Goal: Register for event/course

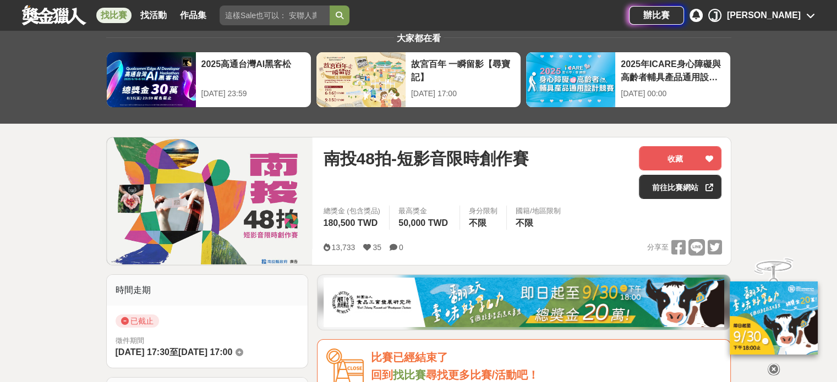
scroll to position [21, 0]
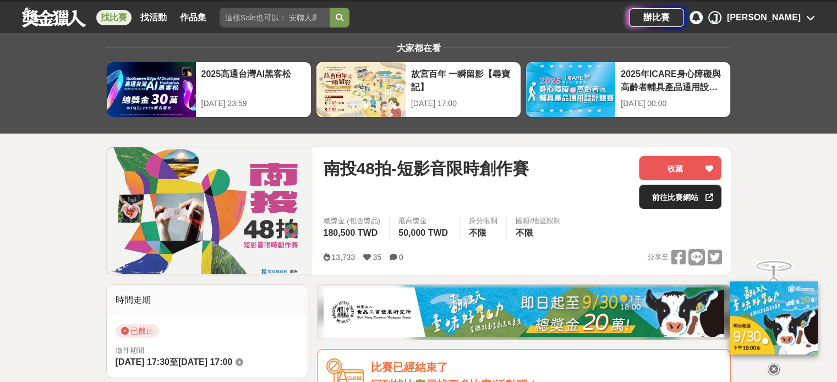
click at [681, 195] on link "前往比賽網站" at bounding box center [680, 197] width 83 height 24
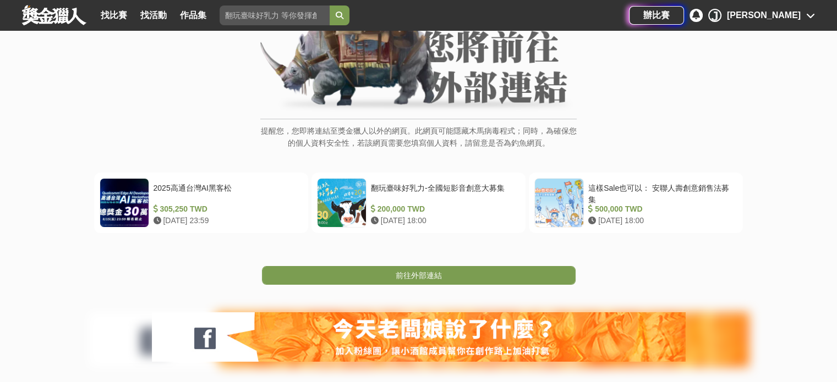
scroll to position [165, 0]
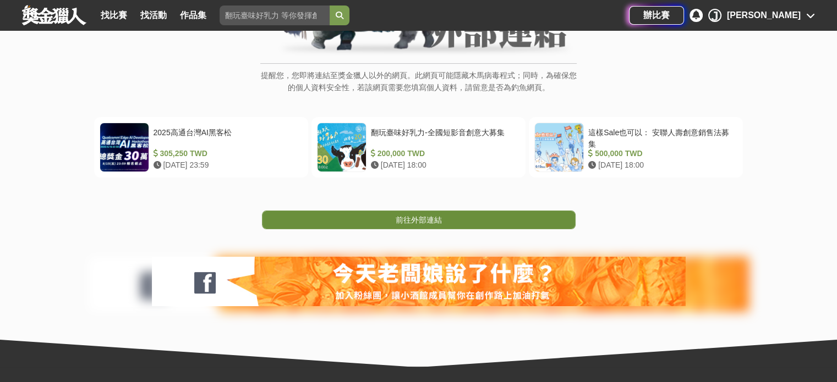
click at [417, 220] on span "前往外部連結" at bounding box center [419, 220] width 46 height 9
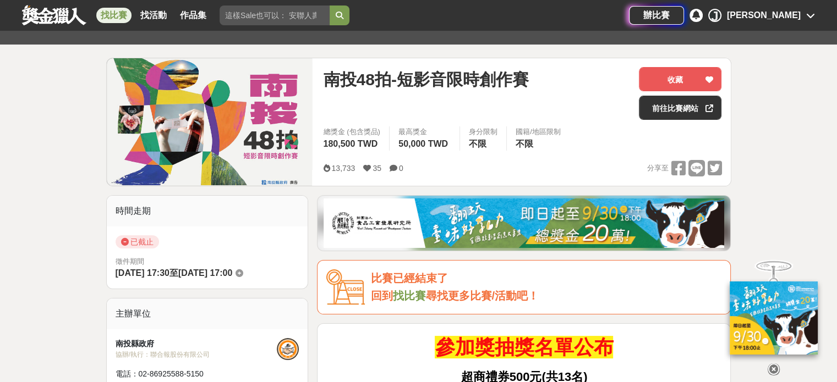
scroll to position [65, 0]
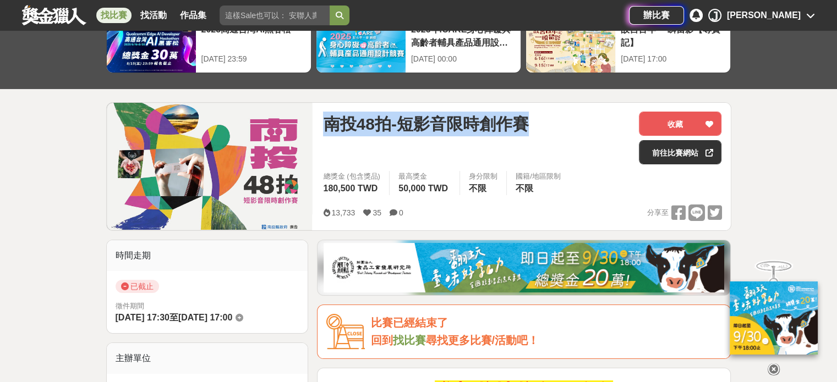
drag, startPoint x: 325, startPoint y: 124, endPoint x: 527, endPoint y: 124, distance: 202.0
click at [527, 124] on span "南投48拍-短影音限時創作賽" at bounding box center [425, 124] width 205 height 25
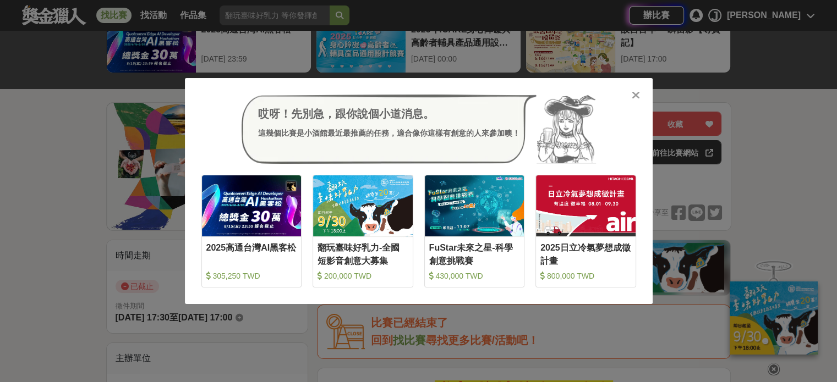
click at [634, 94] on icon at bounding box center [636, 95] width 8 height 11
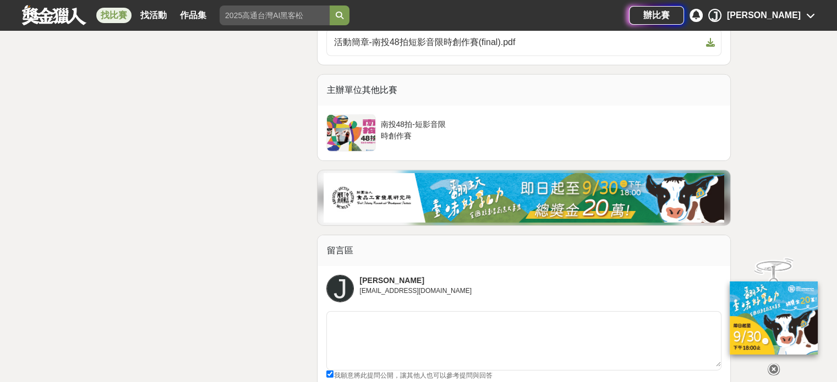
scroll to position [3408, 0]
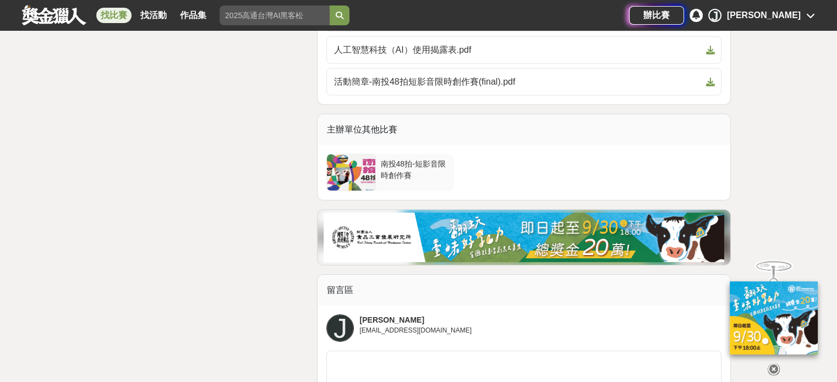
click at [354, 166] on div at bounding box center [351, 173] width 48 height 36
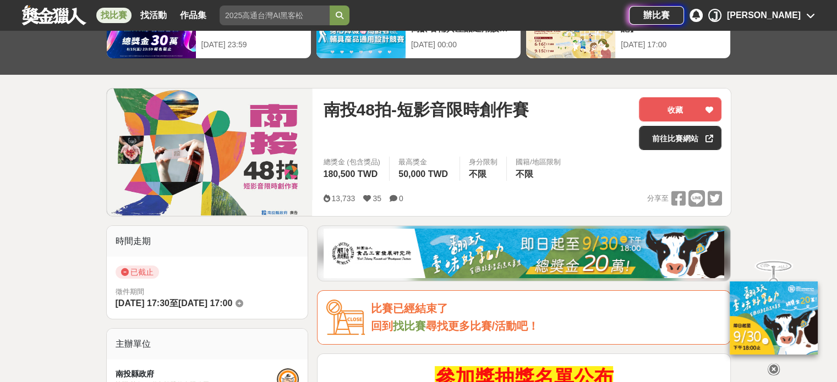
scroll to position [277, 0]
